Goal: Browse casually

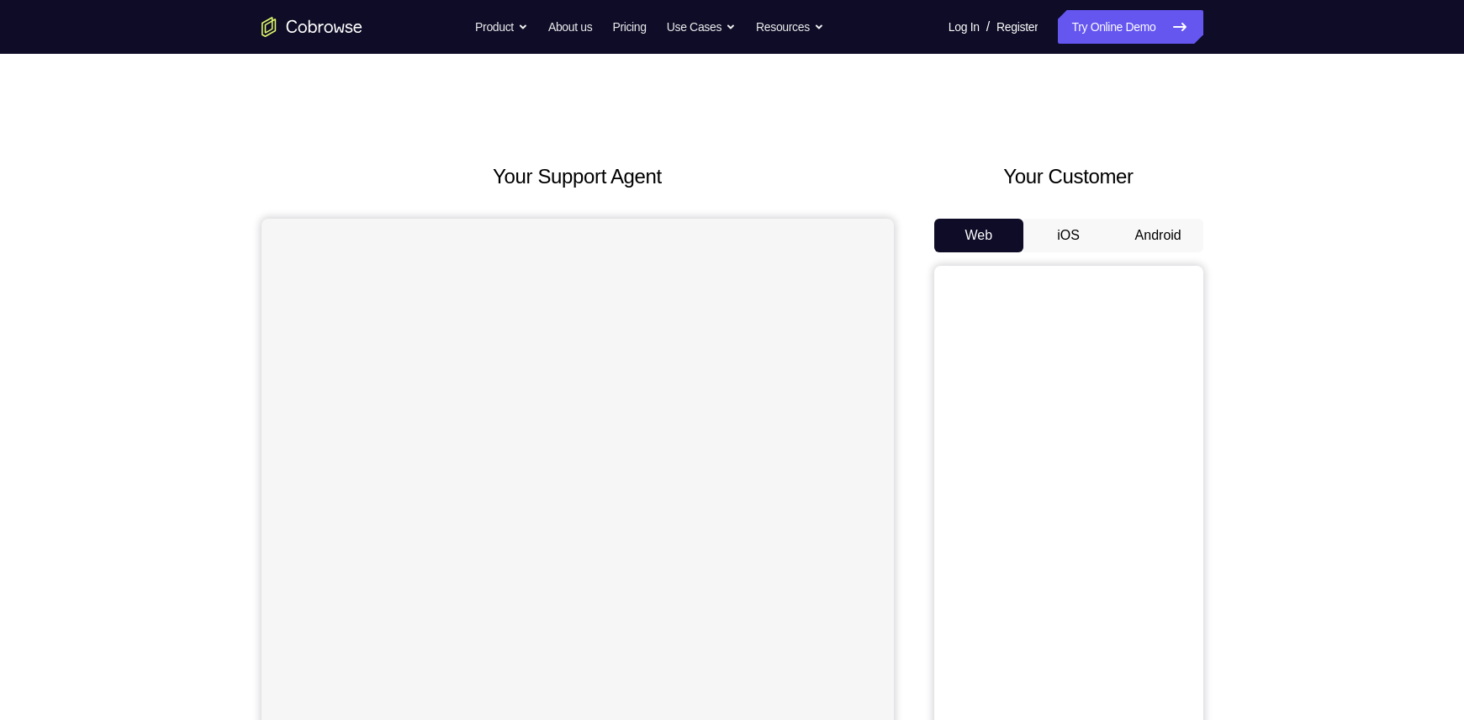
scroll to position [125, 0]
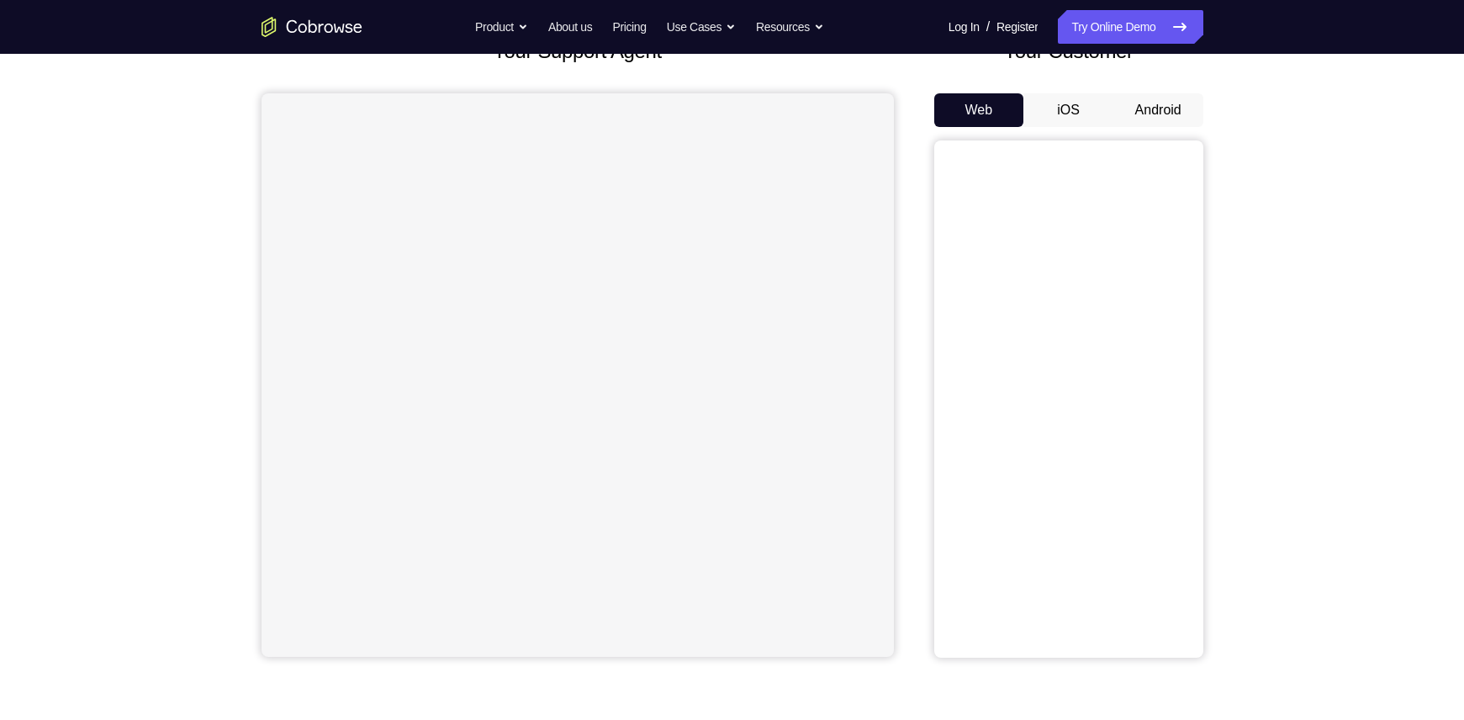
click at [1157, 111] on button "Android" at bounding box center [1158, 110] width 90 height 34
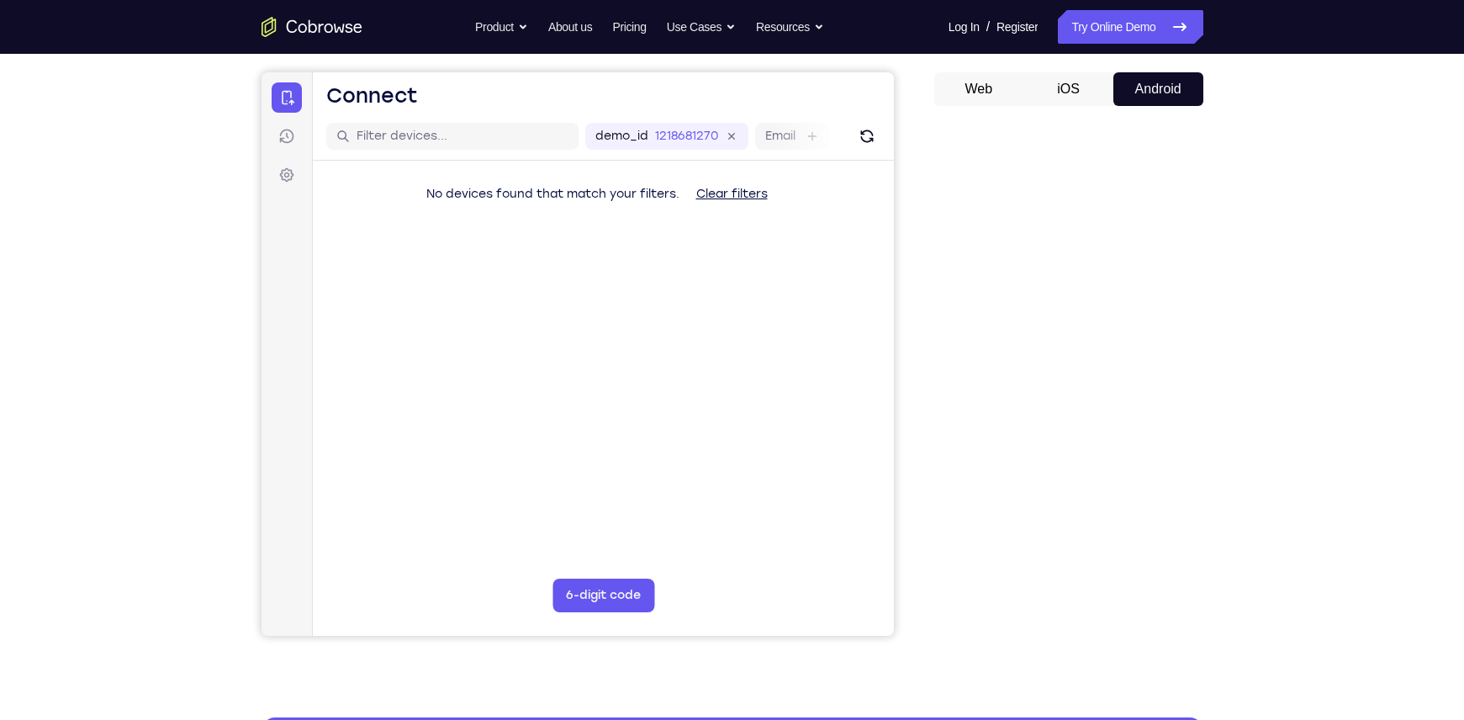
scroll to position [0, 0]
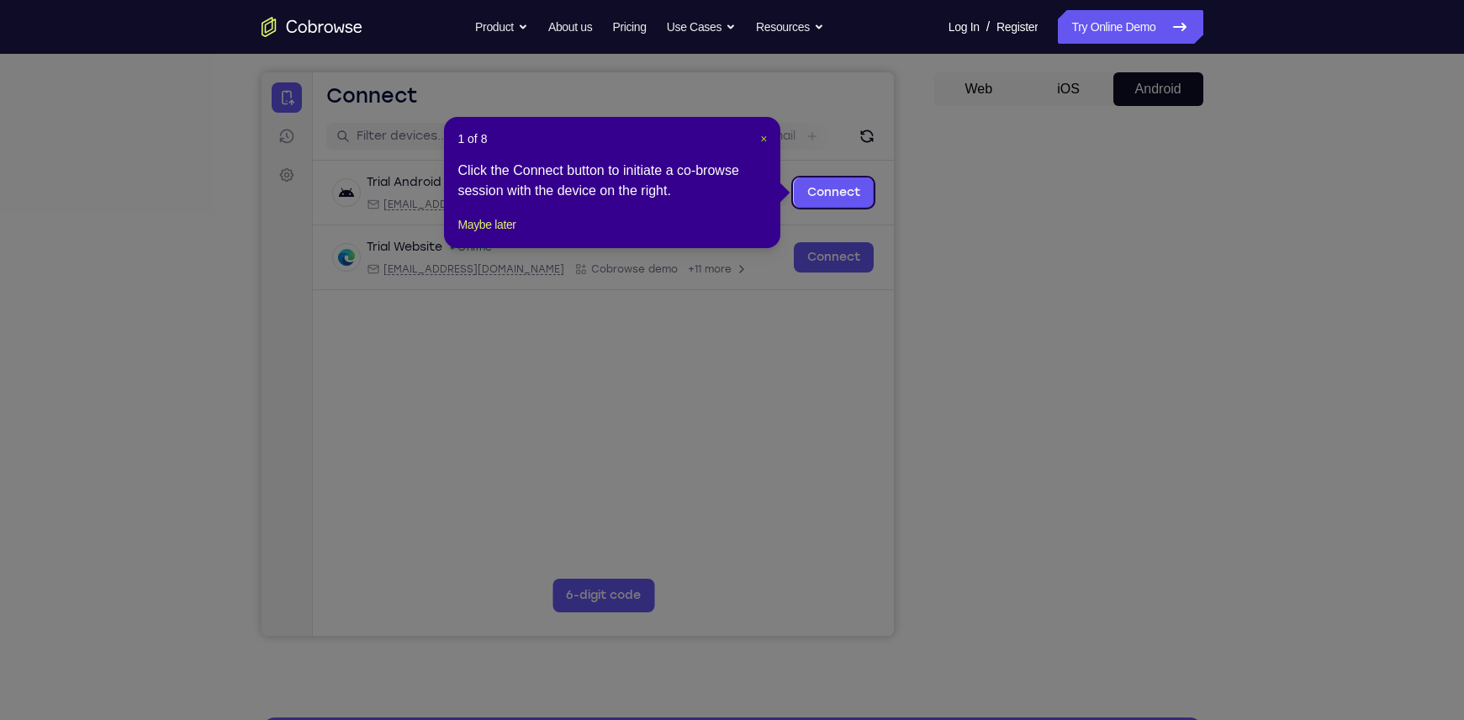
click at [760, 137] on span "×" at bounding box center [763, 138] width 7 height 13
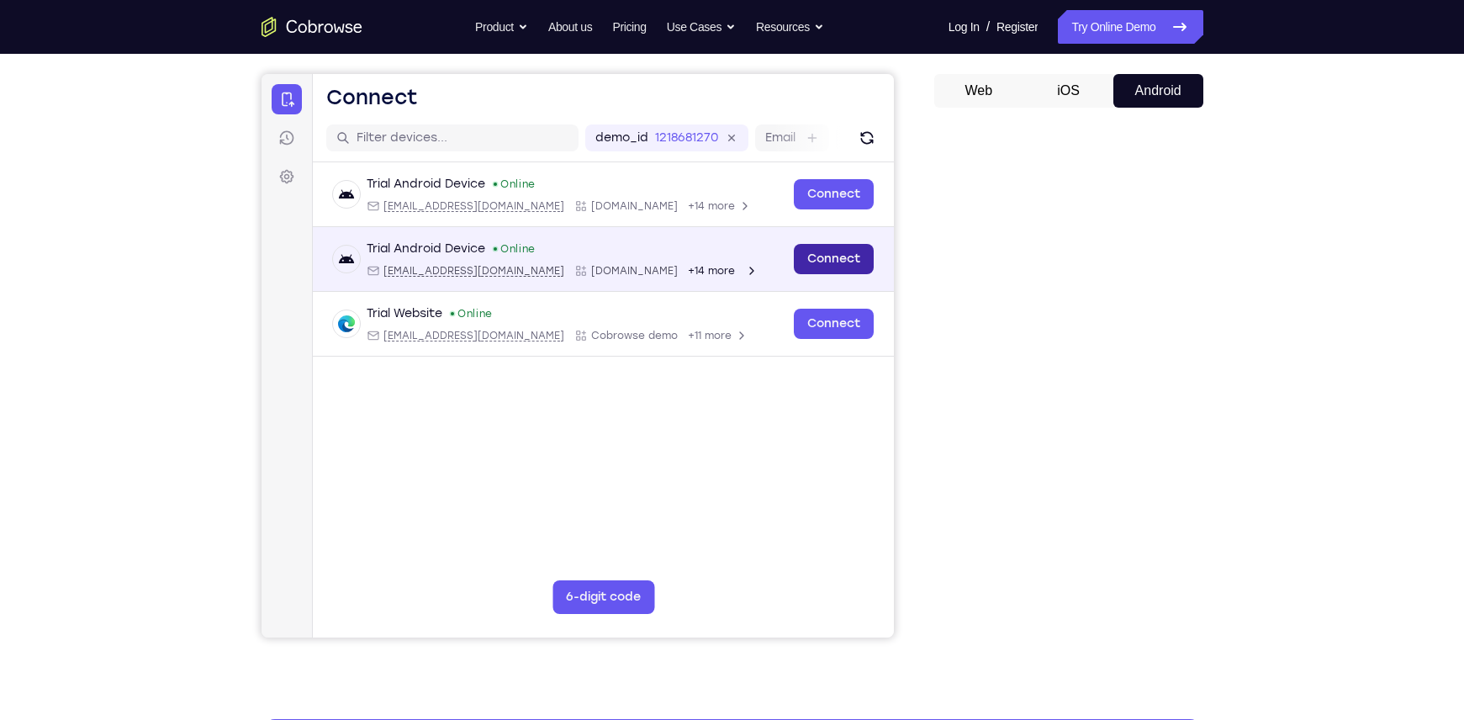
scroll to position [143, 0]
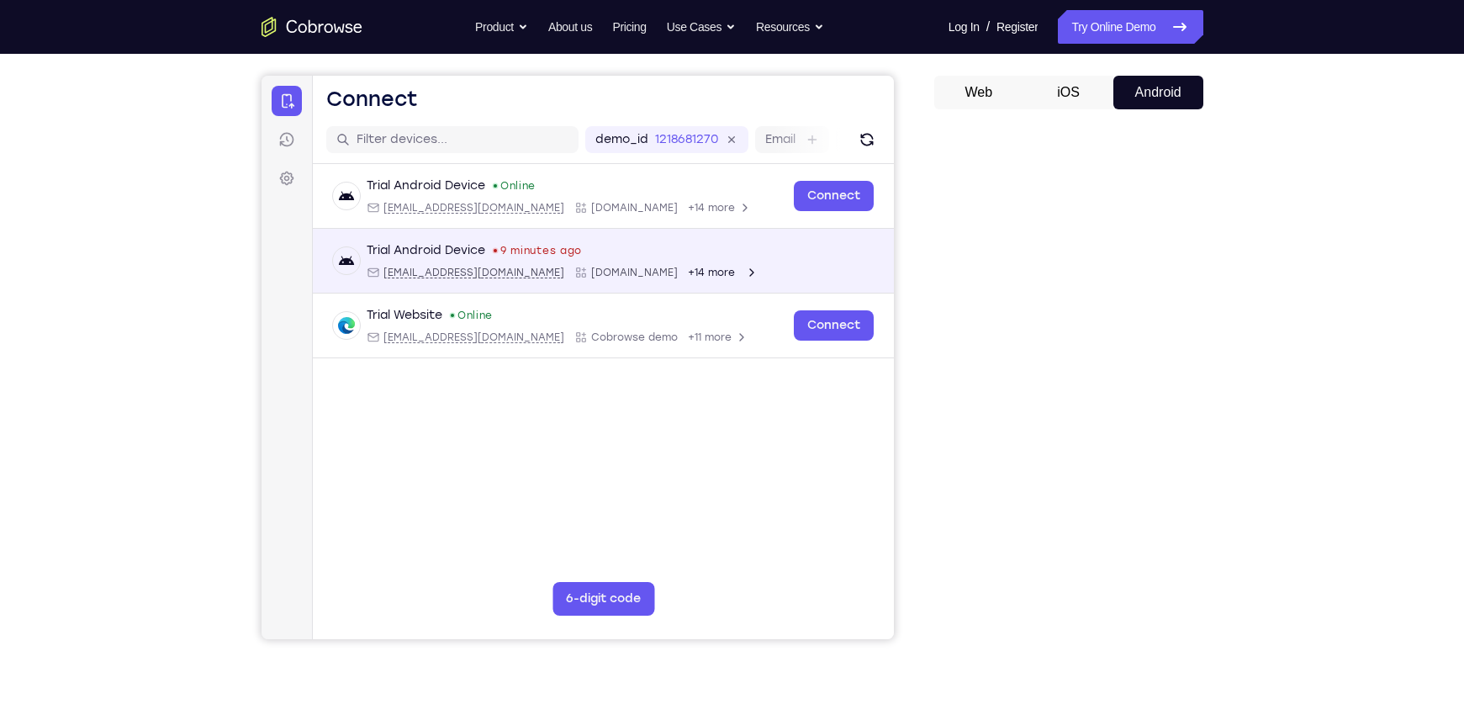
click at [1085, 92] on button "iOS" at bounding box center [1069, 93] width 90 height 34
click at [1147, 96] on button "Android" at bounding box center [1158, 93] width 90 height 34
click at [298, 20] on icon "Go to the home page" at bounding box center [312, 27] width 101 height 20
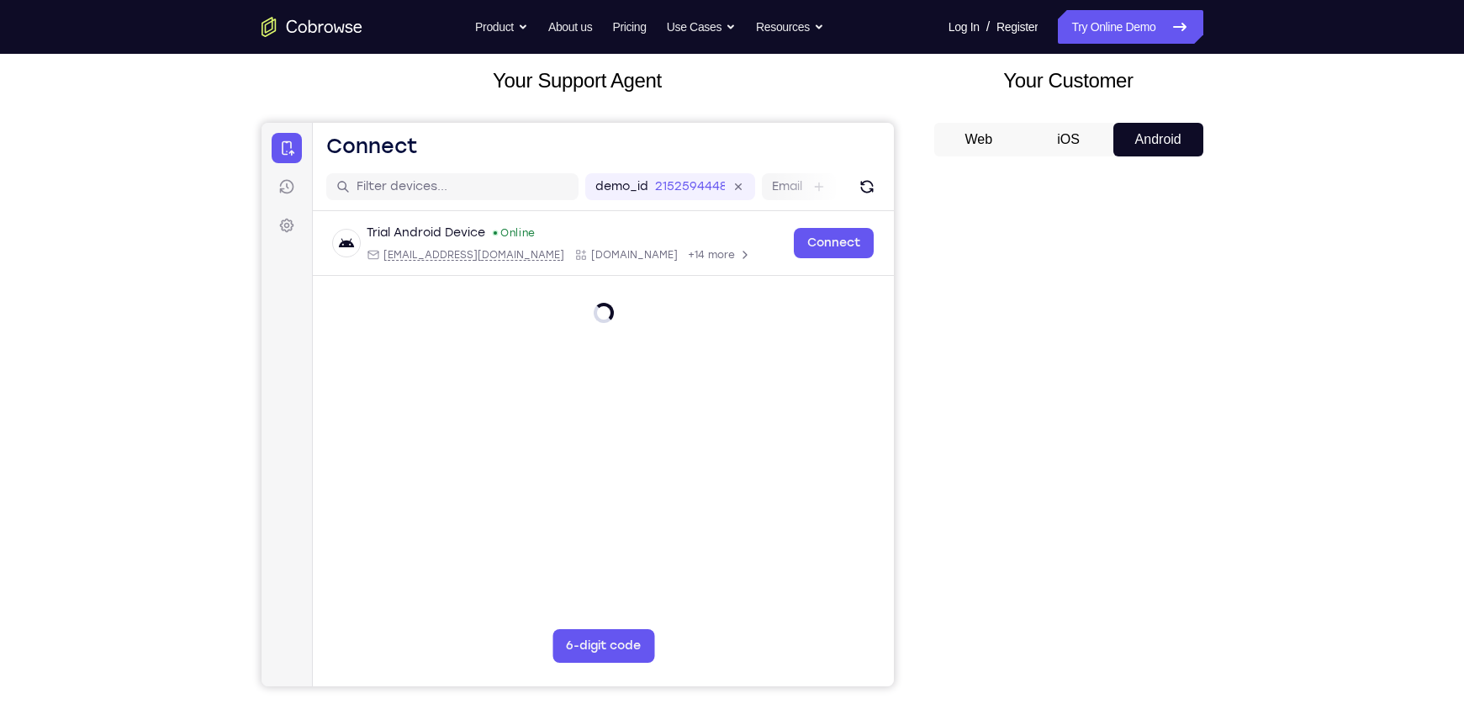
scroll to position [94, 0]
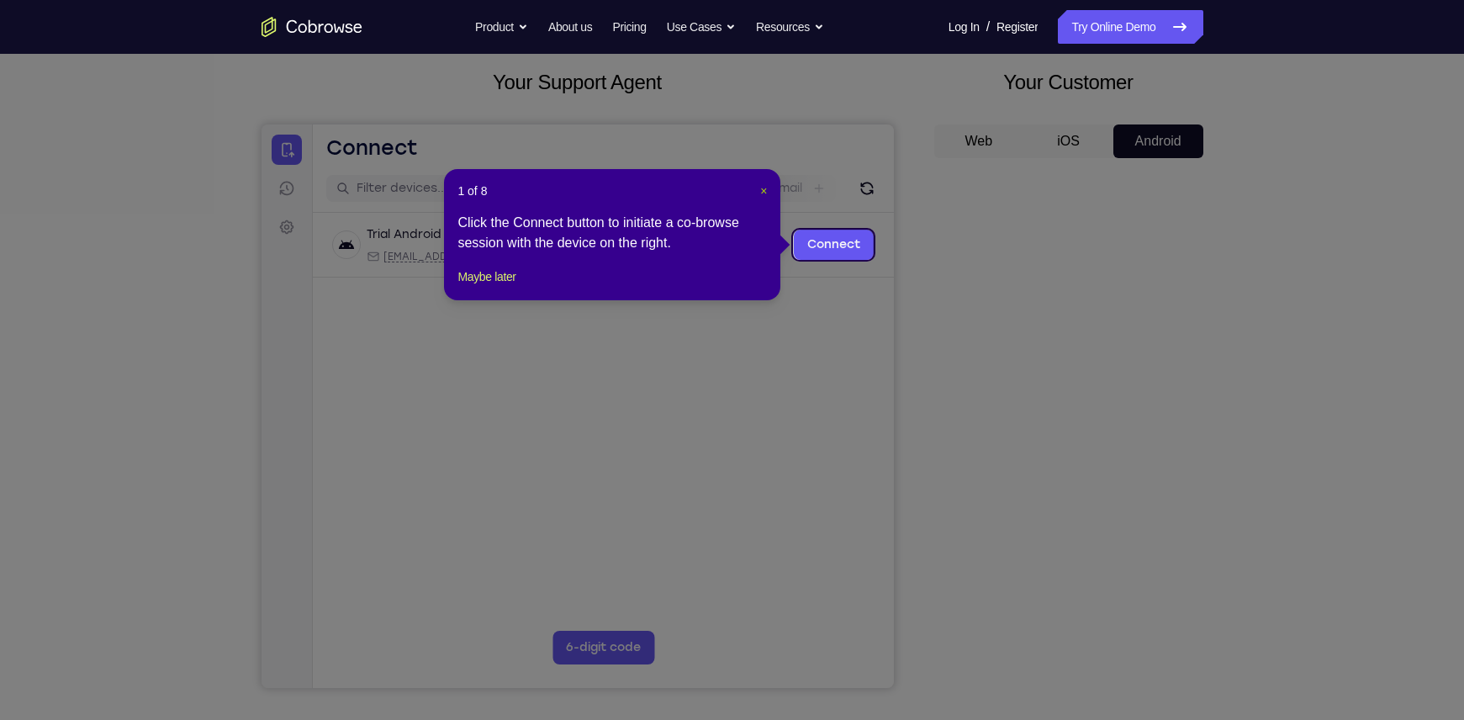
click at [764, 193] on span "×" at bounding box center [763, 190] width 7 height 13
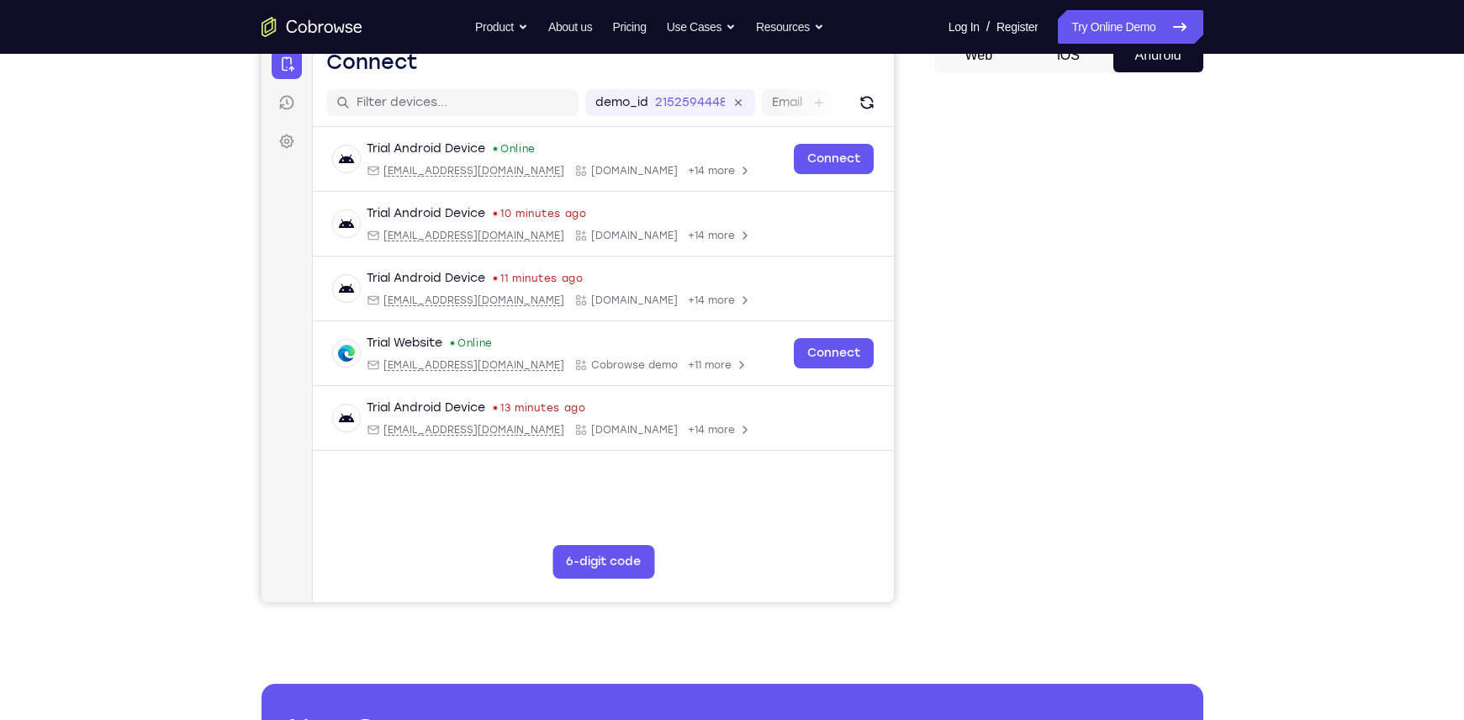
scroll to position [169, 0]
